Goal: Transaction & Acquisition: Purchase product/service

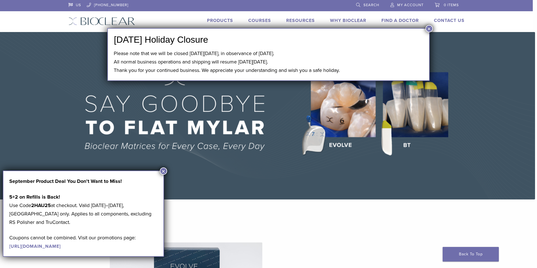
click at [165, 171] on button "×" at bounding box center [163, 170] width 7 height 7
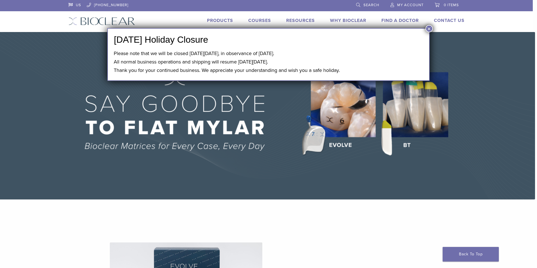
click at [429, 30] on button "×" at bounding box center [429, 28] width 7 height 7
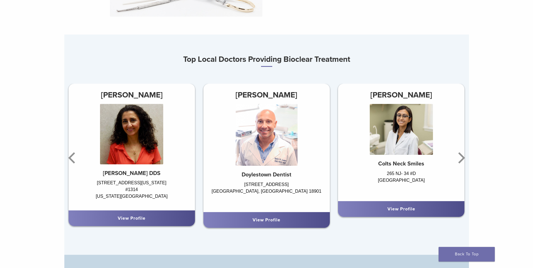
scroll to position [337, 0]
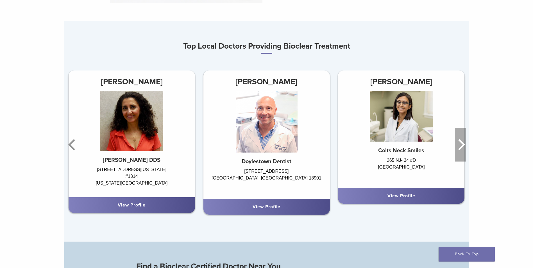
click at [462, 148] on icon "Next" at bounding box center [461, 144] width 7 height 11
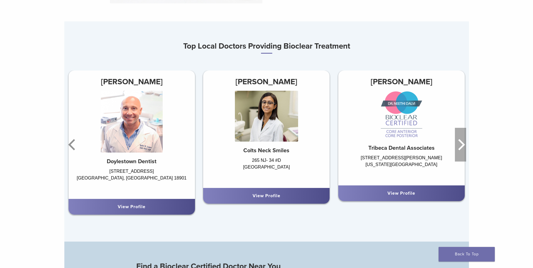
click at [462, 148] on icon "Next" at bounding box center [461, 144] width 7 height 11
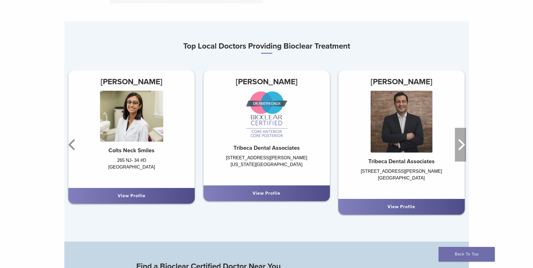
click at [462, 148] on icon "Next" at bounding box center [461, 144] width 7 height 11
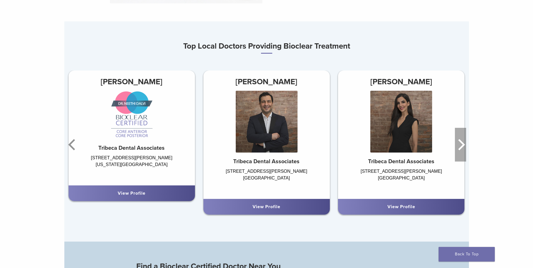
click at [462, 148] on icon "Next" at bounding box center [461, 144] width 7 height 11
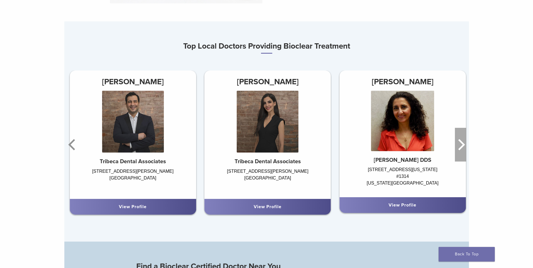
click at [462, 148] on icon "Next" at bounding box center [461, 144] width 7 height 11
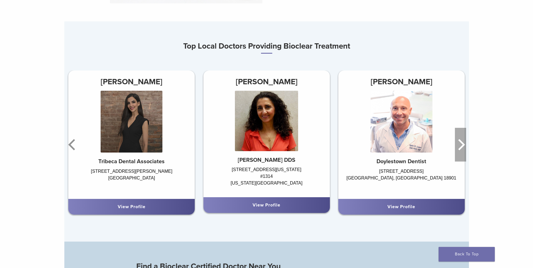
click at [462, 148] on icon "Next" at bounding box center [461, 144] width 7 height 11
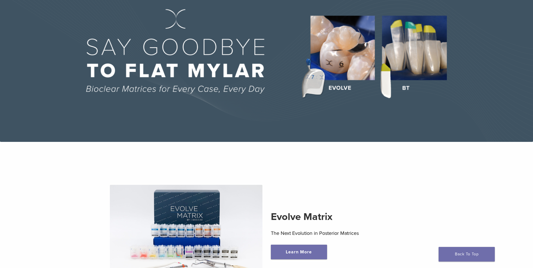
scroll to position [0, 0]
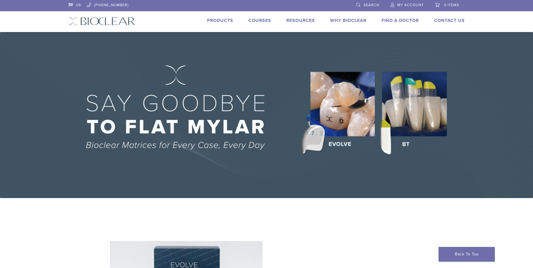
click at [230, 22] on link "Products" at bounding box center [220, 21] width 26 height 6
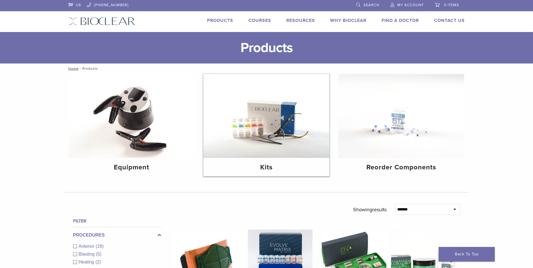
click at [268, 129] on img at bounding box center [266, 116] width 126 height 84
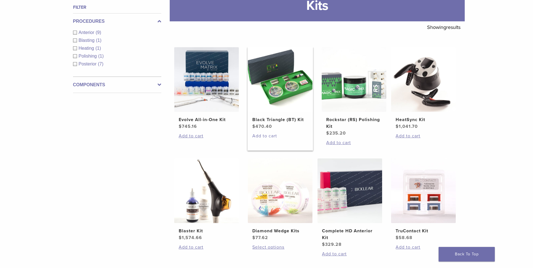
scroll to position [84, 0]
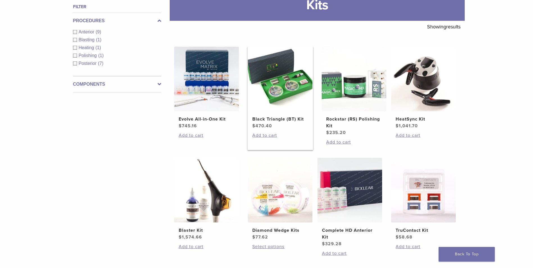
click at [284, 88] on img at bounding box center [280, 79] width 65 height 65
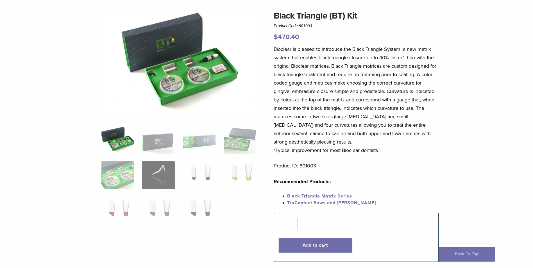
scroll to position [28, 0]
